Goal: Transaction & Acquisition: Purchase product/service

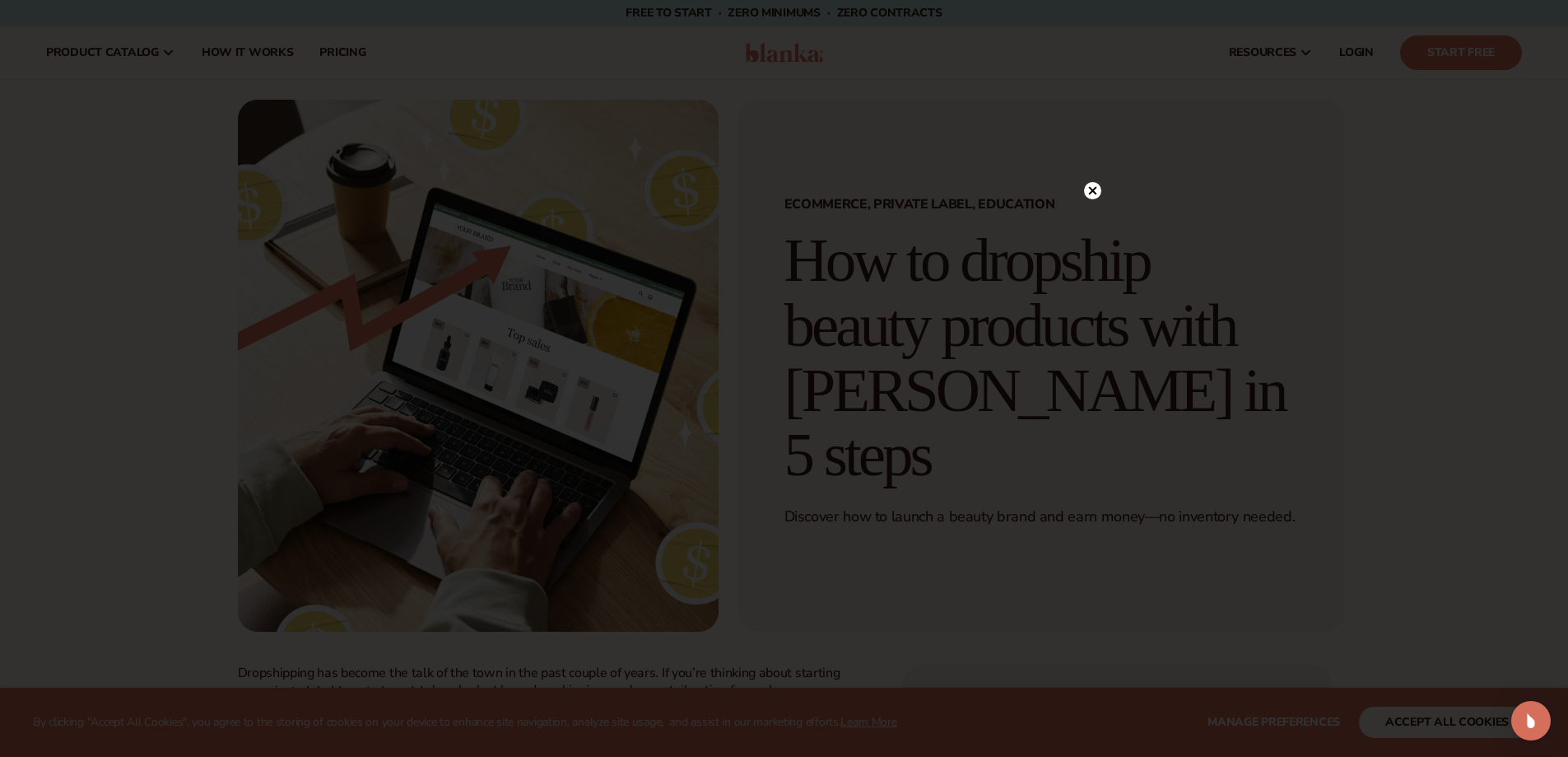
click at [340, 55] on div at bounding box center [784, 378] width 1568 height 757
click at [1083, 190] on icon at bounding box center [1084, 191] width 9 height 9
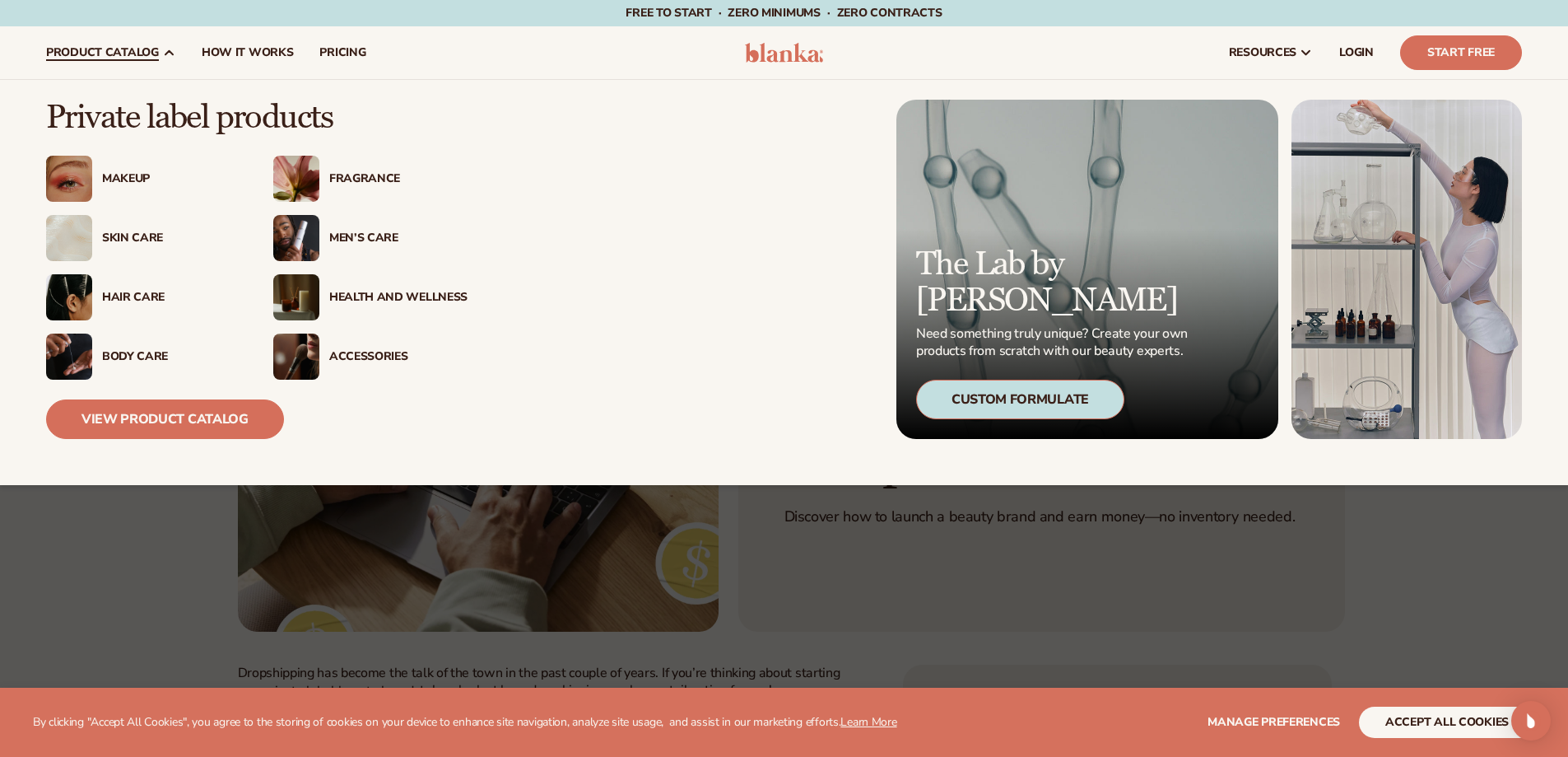
click at [140, 234] on div "Skin Care" at bounding box center [171, 238] width 139 height 14
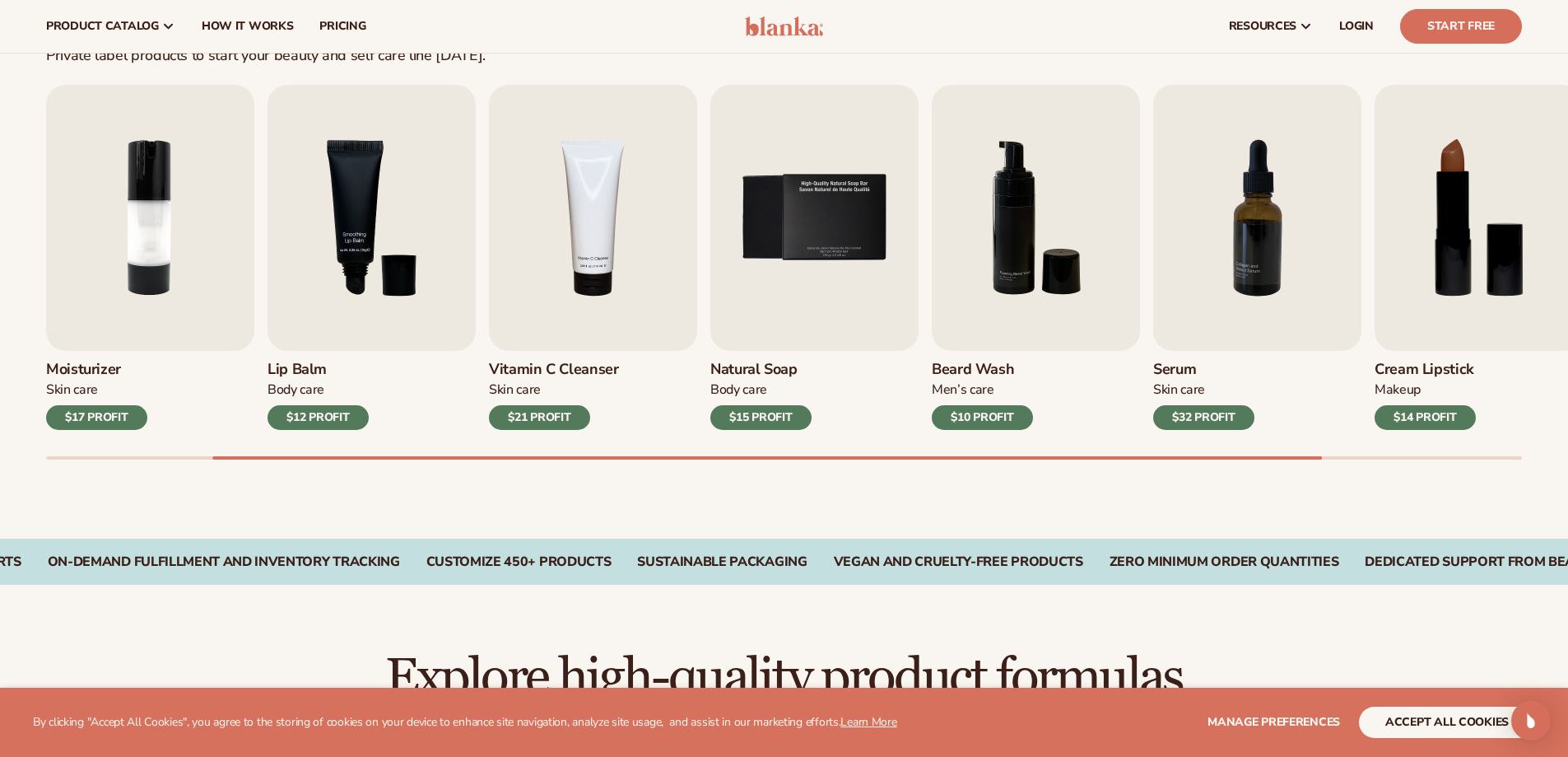
scroll to position [412, 0]
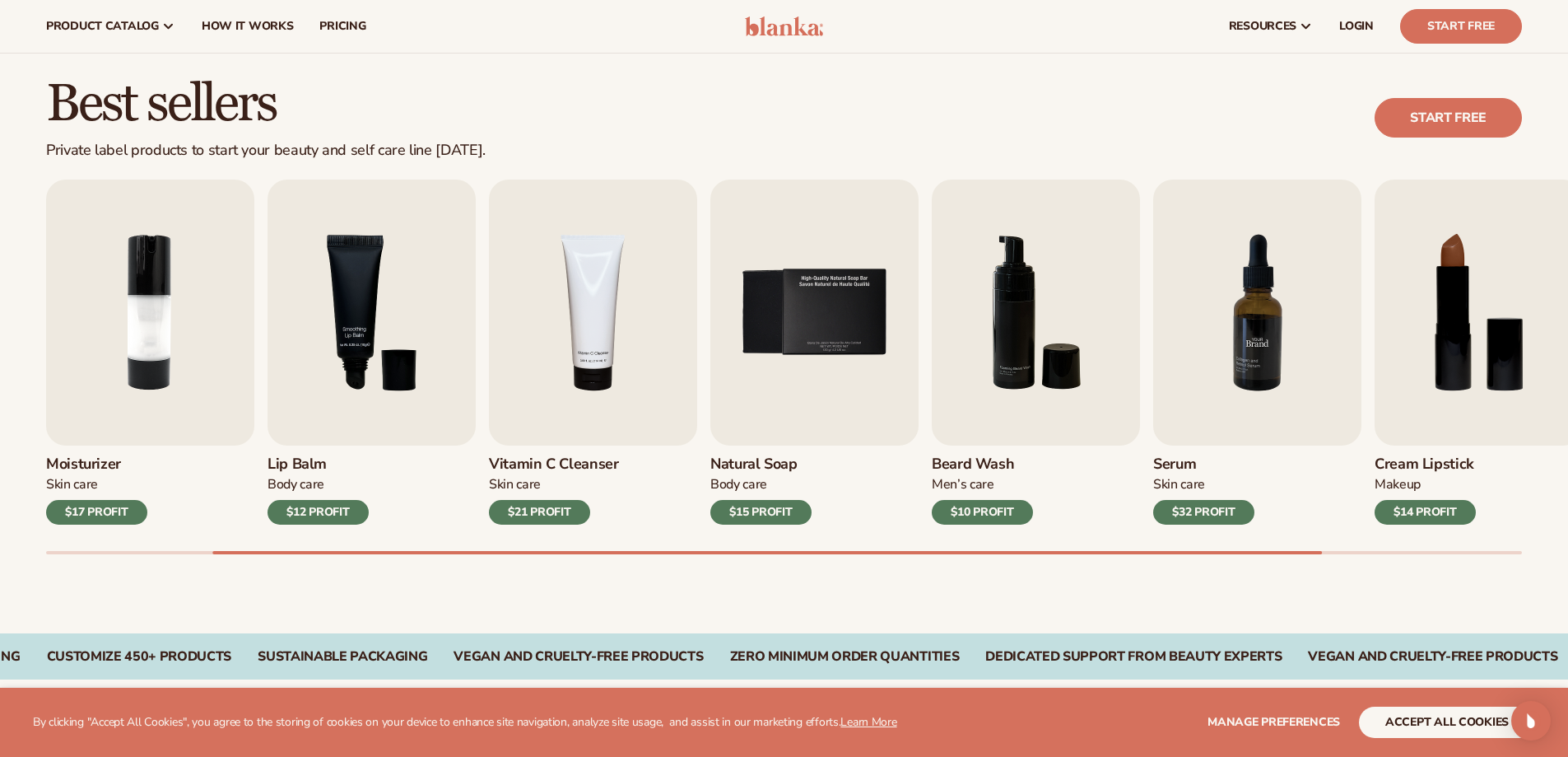
click at [1259, 364] on img "7 / 9" at bounding box center [1256, 313] width 208 height 266
click at [1259, 366] on img "7 / 9" at bounding box center [1256, 313] width 208 height 266
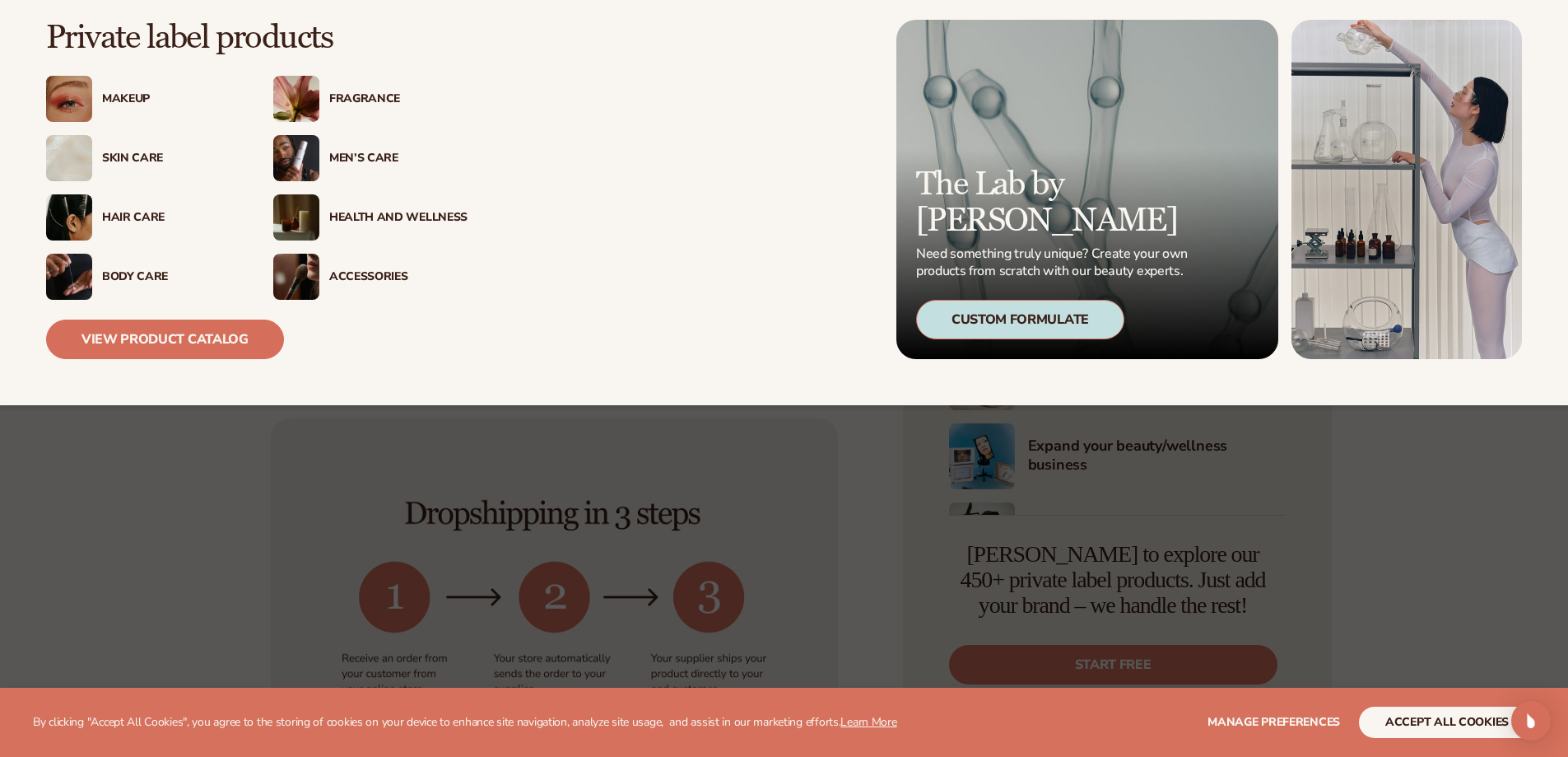
scroll to position [741, 0]
